Goal: Information Seeking & Learning: Understand process/instructions

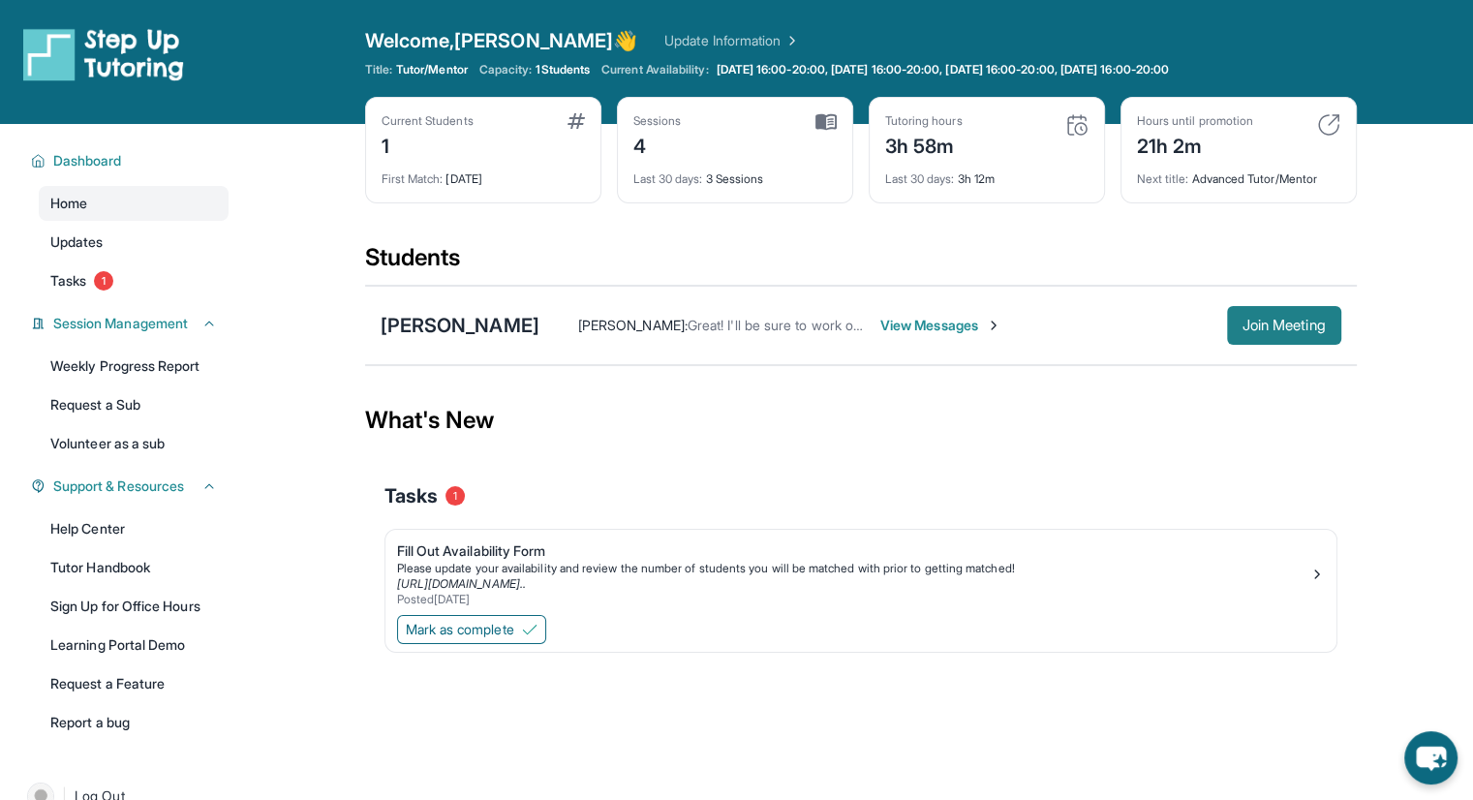
click at [1301, 329] on span "Join Meeting" at bounding box center [1283, 326] width 83 height 12
click at [526, 315] on div "[PERSON_NAME]" at bounding box center [460, 325] width 159 height 27
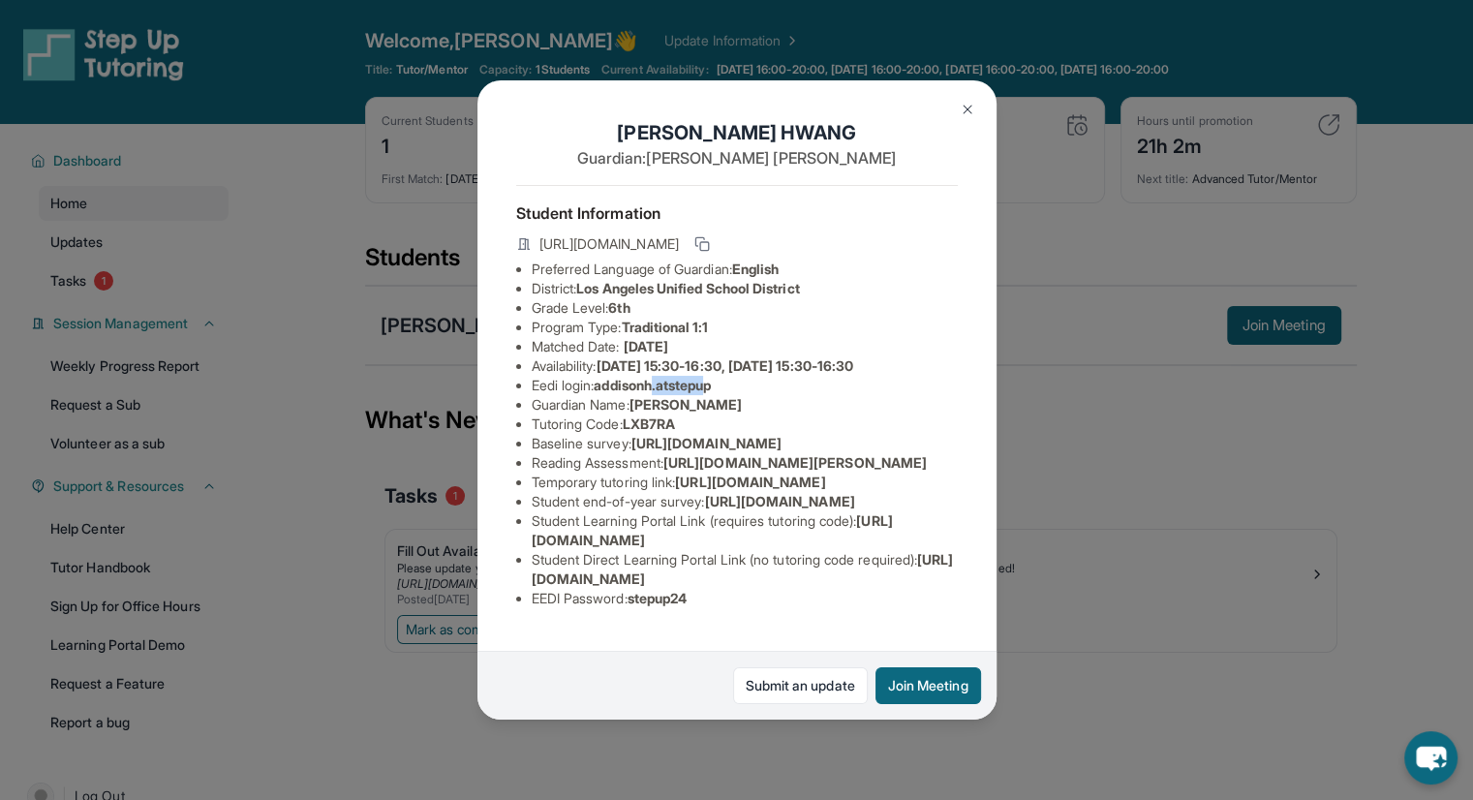
drag, startPoint x: 722, startPoint y: 406, endPoint x: 660, endPoint y: 399, distance: 62.3
click at [660, 393] on span "addisonh.atstepup" at bounding box center [652, 385] width 117 height 16
drag, startPoint x: 730, startPoint y: 403, endPoint x: 600, endPoint y: 397, distance: 129.9
click at [600, 395] on li "Eedi login : addisonh.atstepup" at bounding box center [745, 385] width 426 height 19
copy span "addisonh.atstepup"
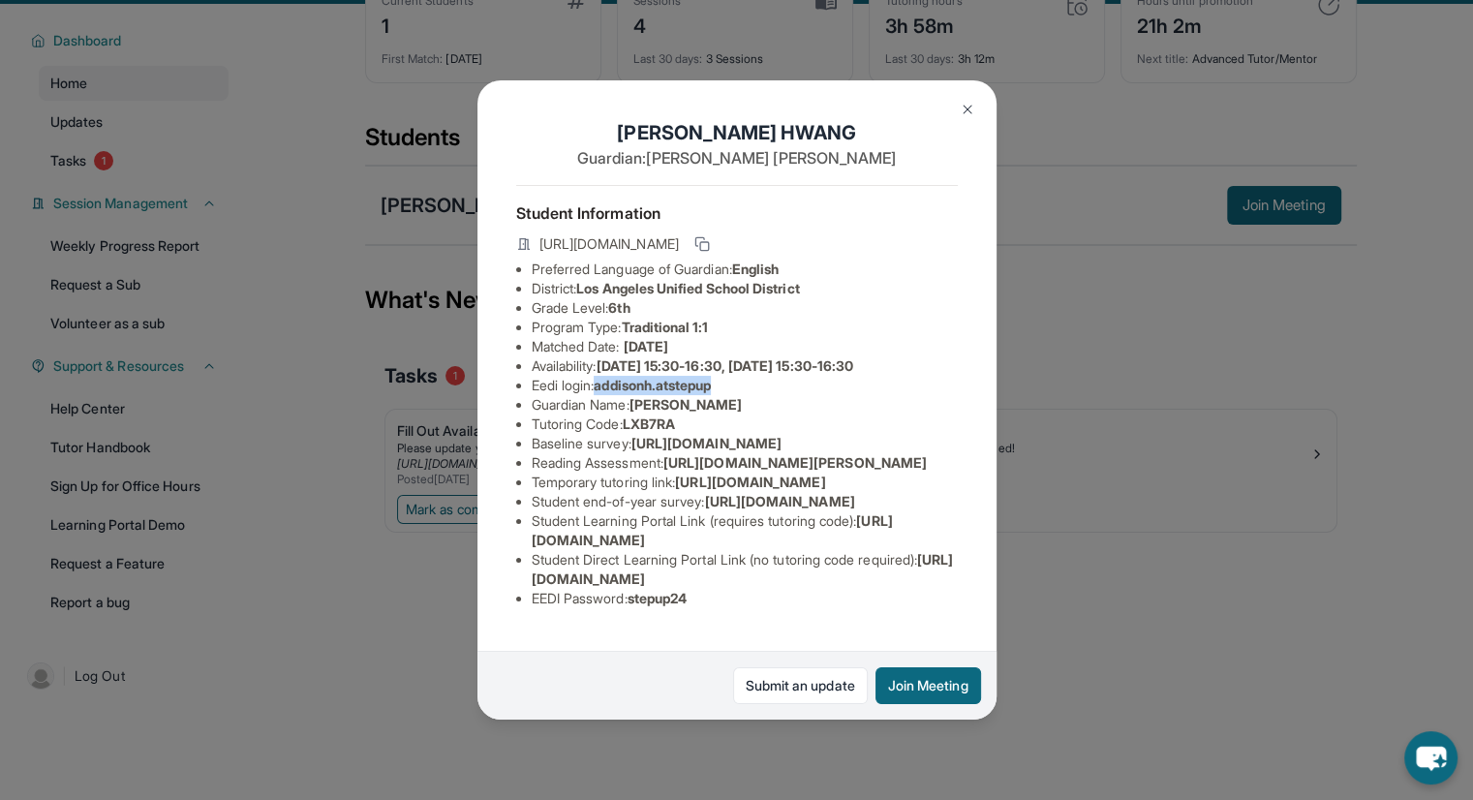
scroll to position [124, 0]
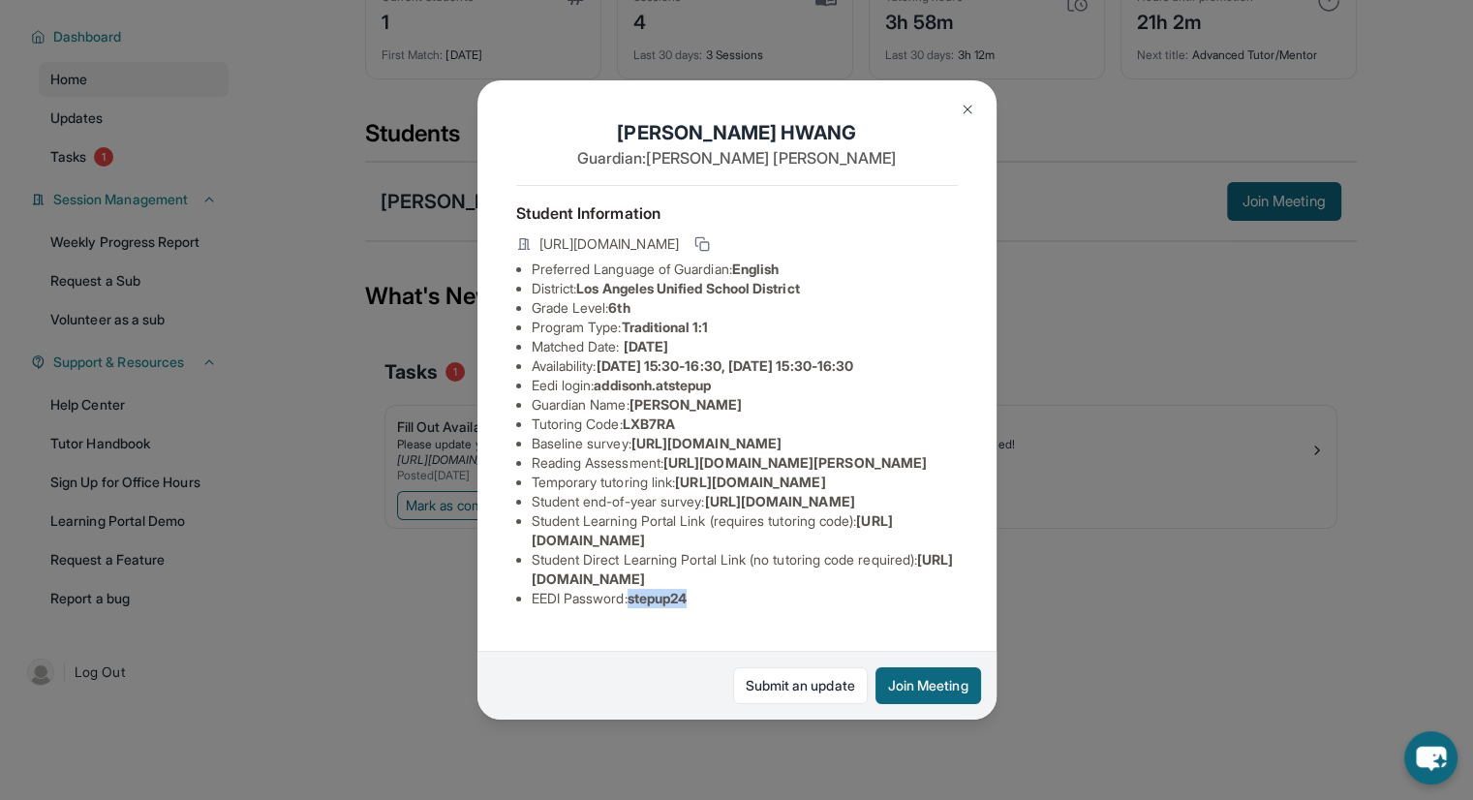
drag, startPoint x: 721, startPoint y: 602, endPoint x: 634, endPoint y: 601, distance: 87.2
click at [634, 601] on li "EEDI Password : stepup24" at bounding box center [745, 598] width 426 height 19
copy span "stepup24"
